Goal: Transaction & Acquisition: Download file/media

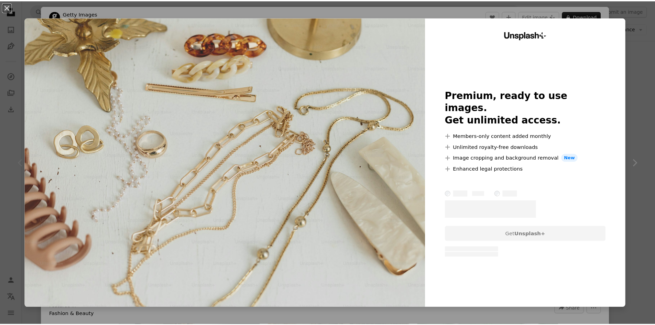
scroll to position [103, 0]
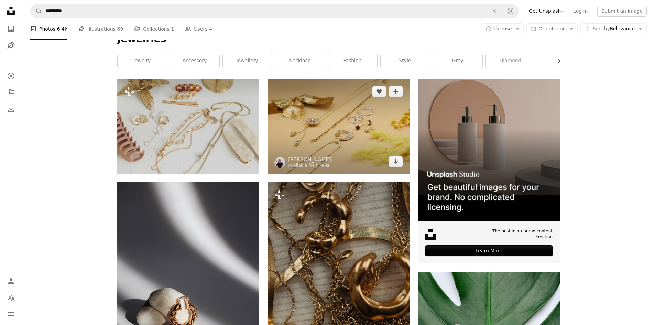
click at [362, 144] on img at bounding box center [338, 126] width 142 height 94
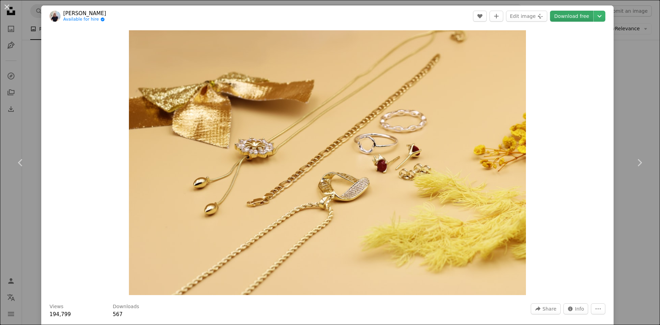
click at [555, 16] on link "Download free" at bounding box center [571, 16] width 43 height 11
